Goal: Information Seeking & Learning: Learn about a topic

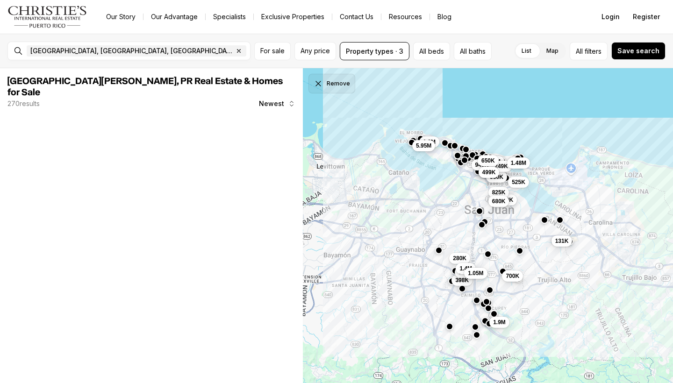
click at [321, 86] on div "[GEOGRAPHIC_DATA], [GEOGRAPHIC_DATA], [GEOGRAPHIC_DATA] Remove [GEOGRAPHIC_DATA…" at bounding box center [336, 208] width 673 height 349
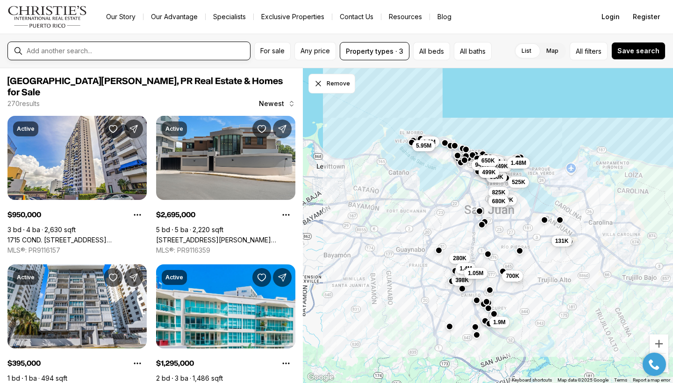
click at [116, 52] on input "text" at bounding box center [137, 50] width 220 height 7
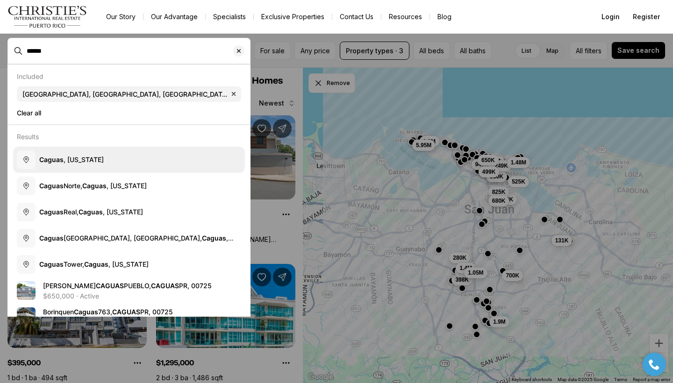
click at [68, 159] on span "[GEOGRAPHIC_DATA] , [US_STATE]" at bounding box center [71, 160] width 64 height 8
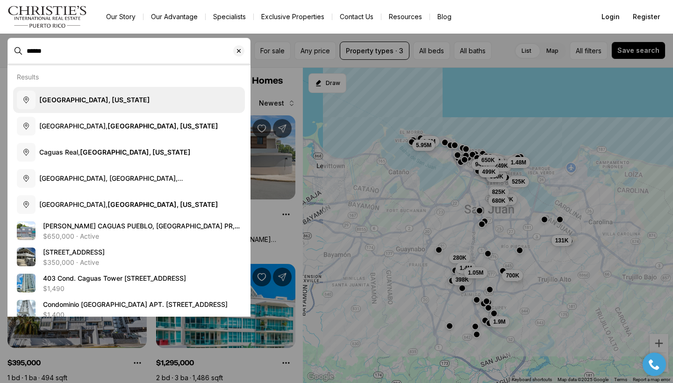
type input "**********"
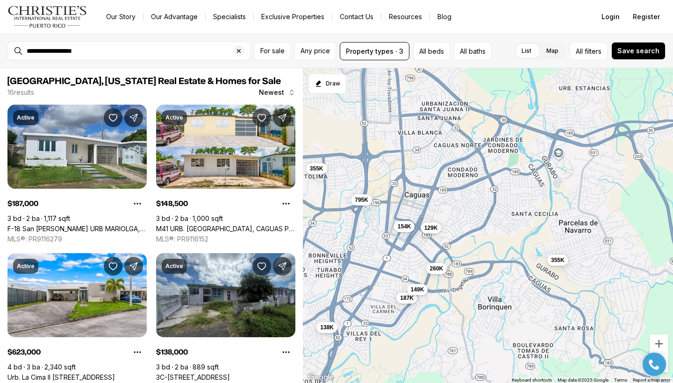
drag, startPoint x: 514, startPoint y: 203, endPoint x: 394, endPoint y: 164, distance: 126.6
click at [394, 164] on div "187K 149K 623K 138K 355K 615K 599K 260K 499K 895K 154K 355K 129K 475K 795K 1.5M" at bounding box center [488, 225] width 370 height 315
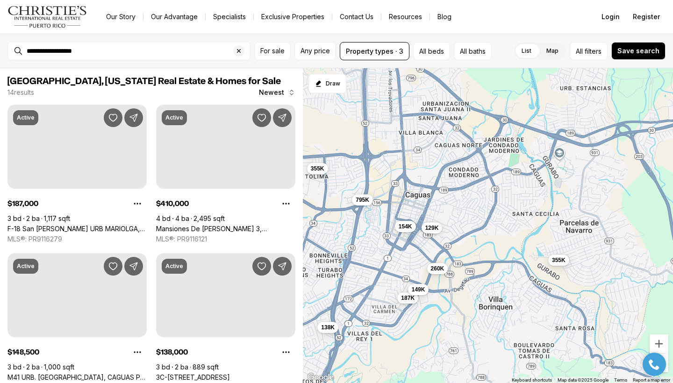
drag, startPoint x: 500, startPoint y: 228, endPoint x: 574, endPoint y: 228, distance: 74.3
click at [574, 228] on div "187K 149K 138K 355K 260K 154K 355K 129K 795K" at bounding box center [488, 225] width 370 height 315
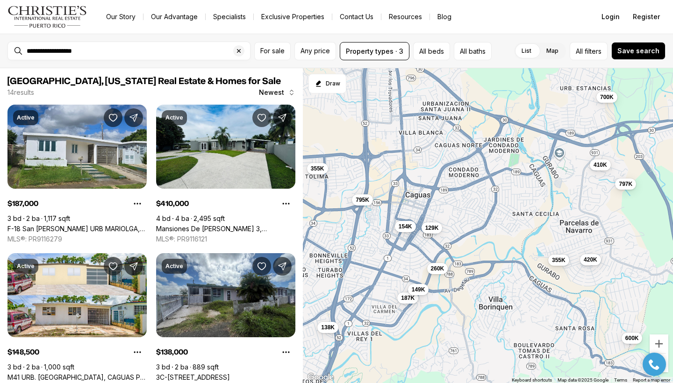
drag, startPoint x: 444, startPoint y: 204, endPoint x: 498, endPoint y: 210, distance: 54.1
click at [498, 210] on div "187K 149K 138K 355K 260K 154K 355K 129K 795K 410K 797K 420K 600K 700K" at bounding box center [488, 225] width 370 height 315
click at [665, 371] on div at bounding box center [654, 364] width 33 height 23
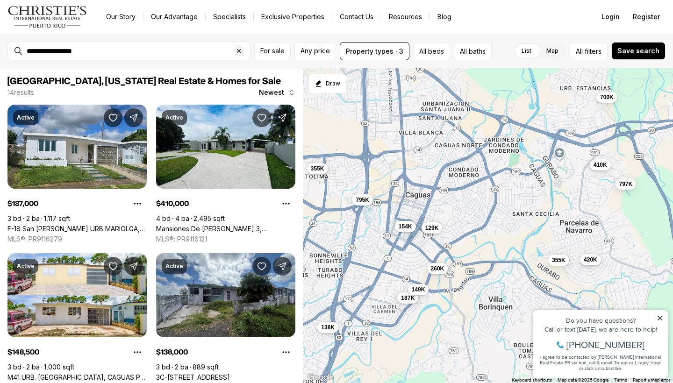
click at [661, 317] on icon at bounding box center [659, 318] width 5 height 5
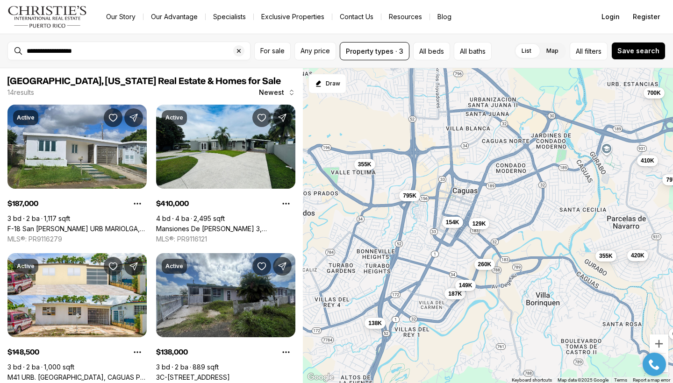
drag, startPoint x: 479, startPoint y: 322, endPoint x: 555, endPoint y: 323, distance: 75.2
click at [554, 322] on div "187K 149K 138K 355K 260K 154K 355K 129K 795K 410K 797K 420K 600K 700K" at bounding box center [488, 225] width 370 height 315
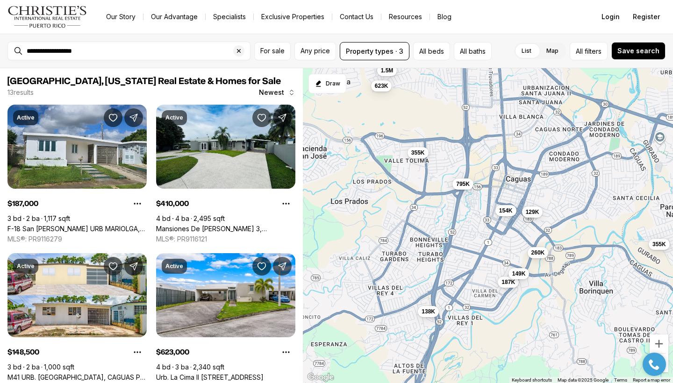
drag, startPoint x: 507, startPoint y: 348, endPoint x: 532, endPoint y: 329, distance: 30.7
click at [532, 329] on div "187K 149K 138K 355K 260K 154K 355K 129K 795K 410K 420K 623K 1.5M" at bounding box center [488, 225] width 370 height 315
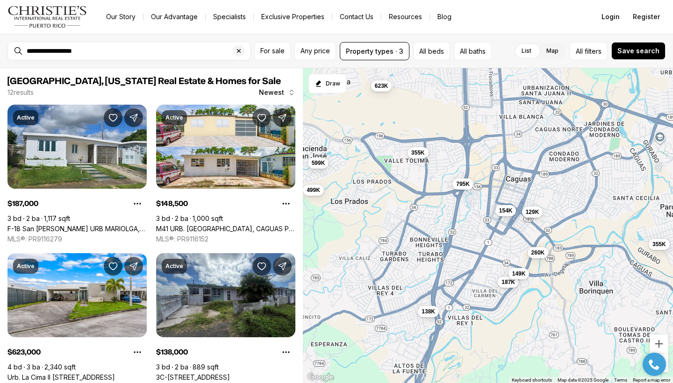
click at [463, 324] on div "187K 149K 138K 355K 260K 154K 355K 129K 795K 623K 599K 499K" at bounding box center [488, 225] width 370 height 315
click at [466, 314] on div "187K 149K 138K 355K 260K 154K 355K 129K 795K 623K 599K 499K" at bounding box center [488, 225] width 370 height 315
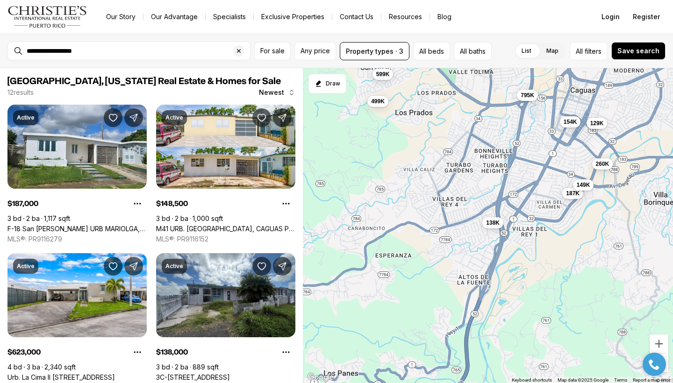
drag, startPoint x: 466, startPoint y: 314, endPoint x: 533, endPoint y: 223, distance: 112.3
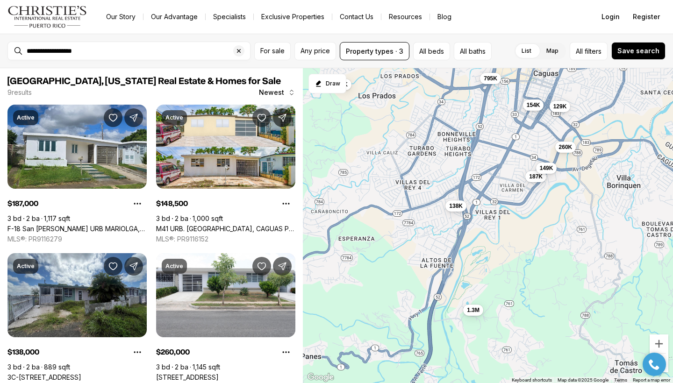
drag, startPoint x: 532, startPoint y: 224, endPoint x: 483, endPoint y: 214, distance: 49.8
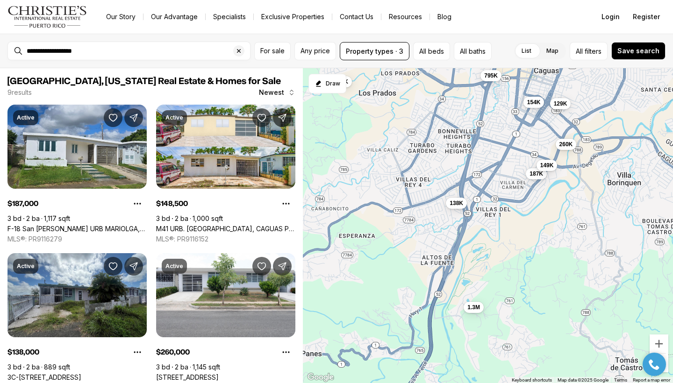
click at [489, 214] on div "187K 149K 138K 260K 154K 129K 795K 499K 1.3M" at bounding box center [488, 225] width 370 height 315
click at [298, 329] on div at bounding box center [300, 225] width 5 height 315
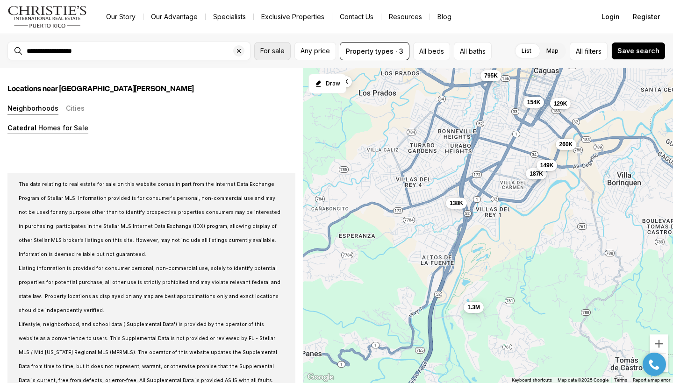
click at [278, 53] on span "For sale" at bounding box center [272, 50] width 24 height 7
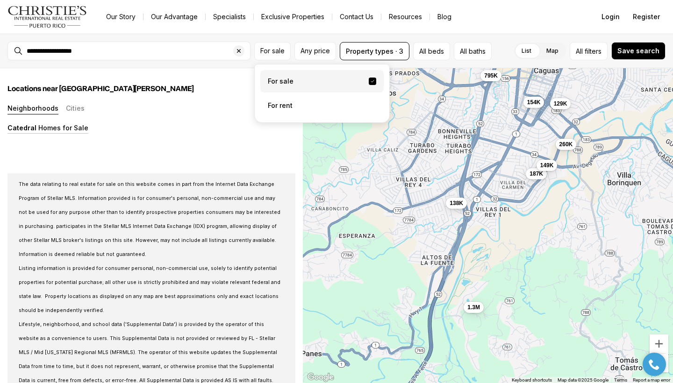
click at [274, 78] on label "For sale" at bounding box center [321, 81] width 123 height 22
click at [369, 78] on button "For sale" at bounding box center [372, 81] width 7 height 7
click at [365, 50] on button "Property types · 3" at bounding box center [375, 51] width 70 height 18
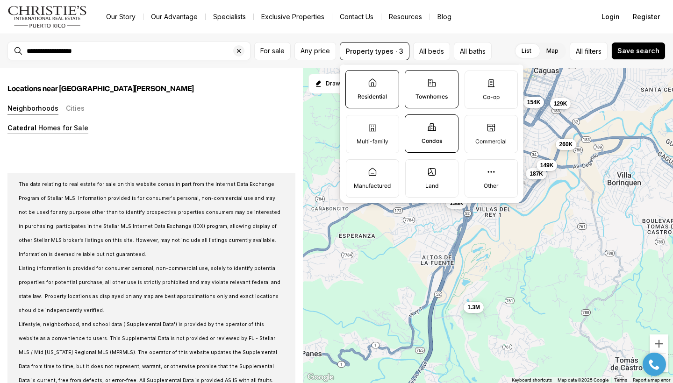
click at [357, 91] on label "Residential" at bounding box center [372, 89] width 54 height 38
click at [355, 80] on button "Residential" at bounding box center [350, 75] width 9 height 9
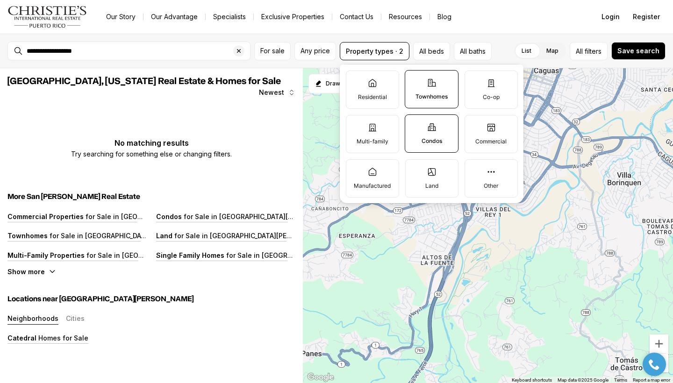
click at [283, 141] on div "No matching results Try searching for something else or changing filters." at bounding box center [151, 141] width 288 height 39
